Goal: Navigation & Orientation: Find specific page/section

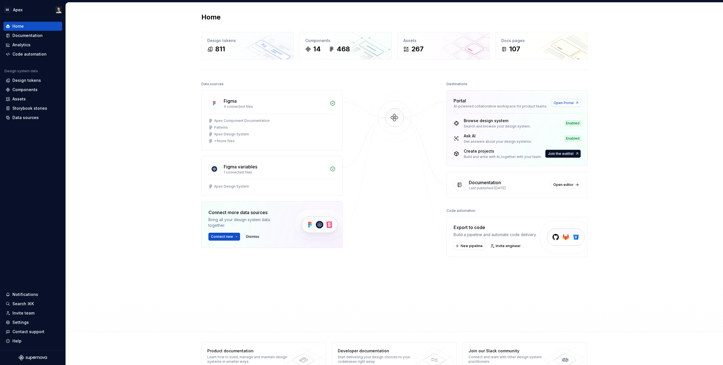
click at [568, 103] on span "Open Portal" at bounding box center [563, 103] width 20 height 5
click at [35, 110] on div "Storybook stories" at bounding box center [29, 109] width 35 height 6
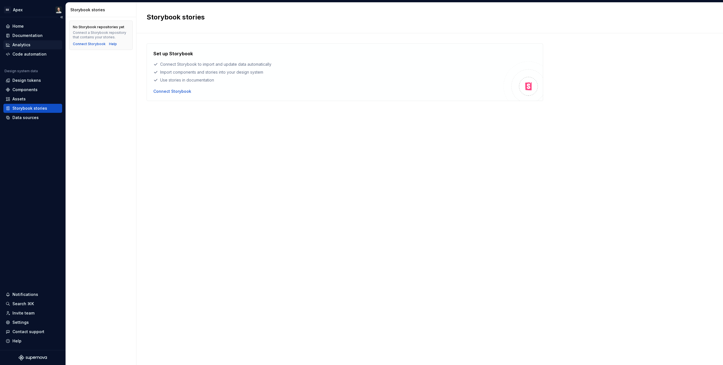
click at [15, 43] on div "Analytics" at bounding box center [21, 45] width 18 height 6
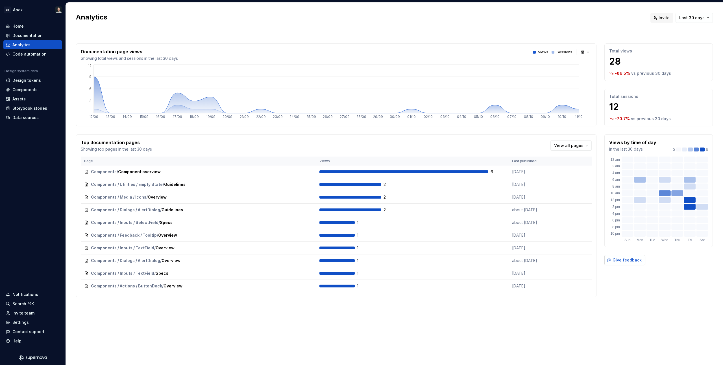
click at [613, 263] on span "Give feedback" at bounding box center [626, 260] width 29 height 6
click at [23, 99] on div "Assets" at bounding box center [18, 99] width 13 height 6
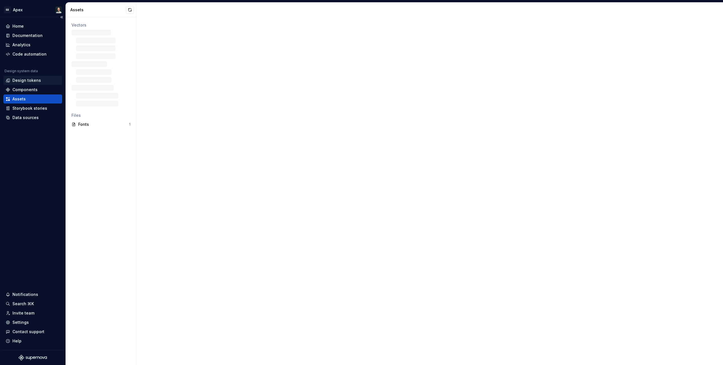
click at [34, 82] on div "Design tokens" at bounding box center [26, 81] width 29 height 6
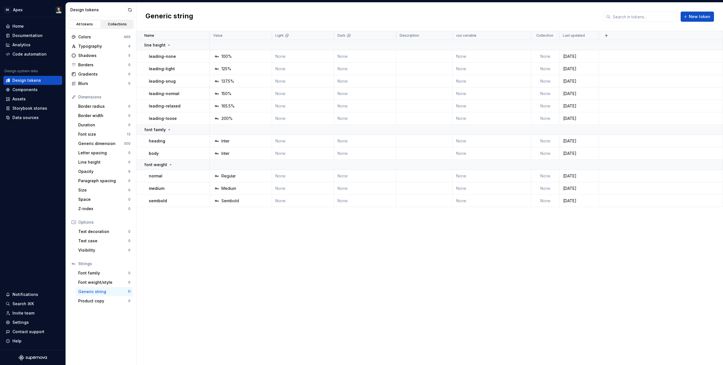
click at [110, 23] on div "Collections" at bounding box center [117, 24] width 28 height 5
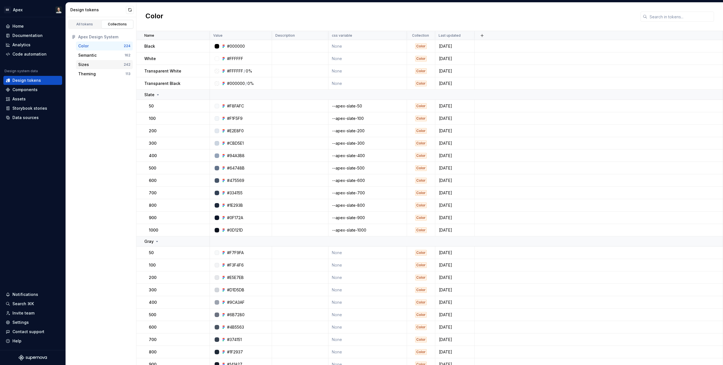
click at [96, 66] on div "Sizes" at bounding box center [100, 65] width 45 height 6
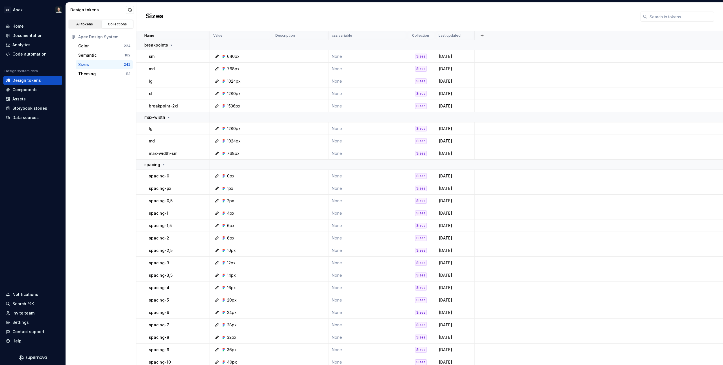
click at [86, 27] on link "All tokens" at bounding box center [85, 24] width 32 height 8
